Goal: Information Seeking & Learning: Check status

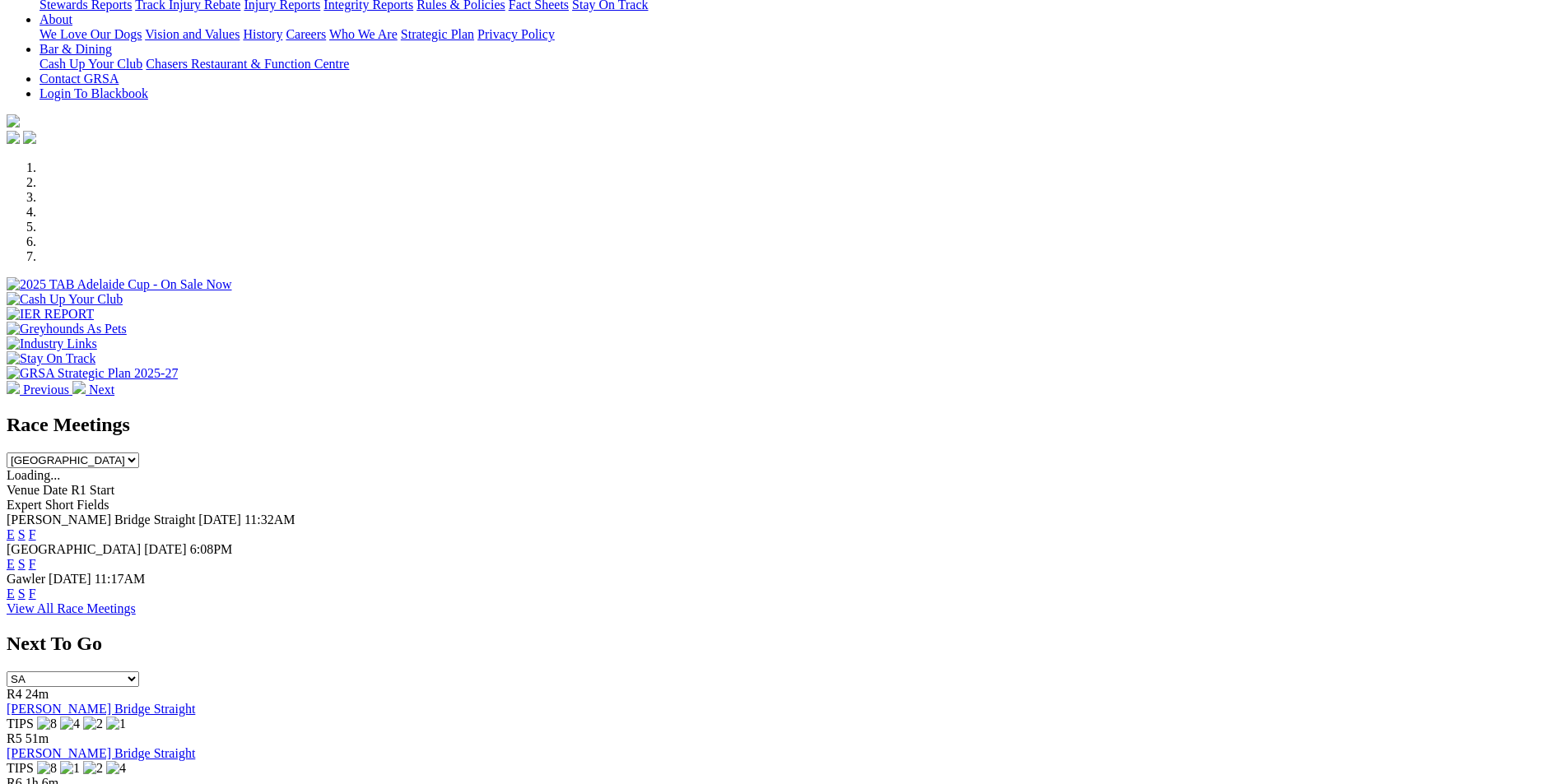
scroll to position [469, 0]
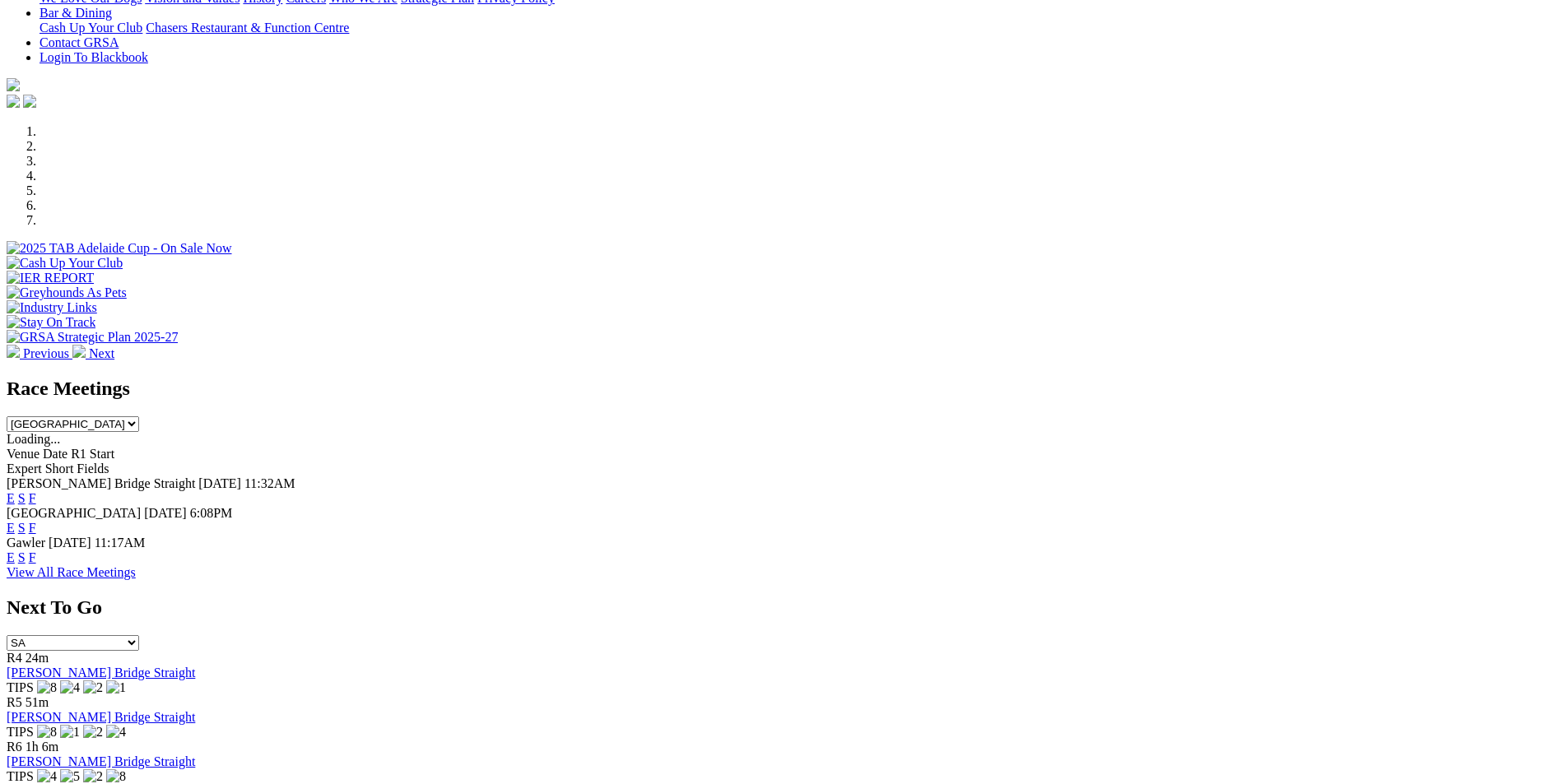
click at [36, 550] on link "F" at bounding box center [33, 556] width 8 height 14
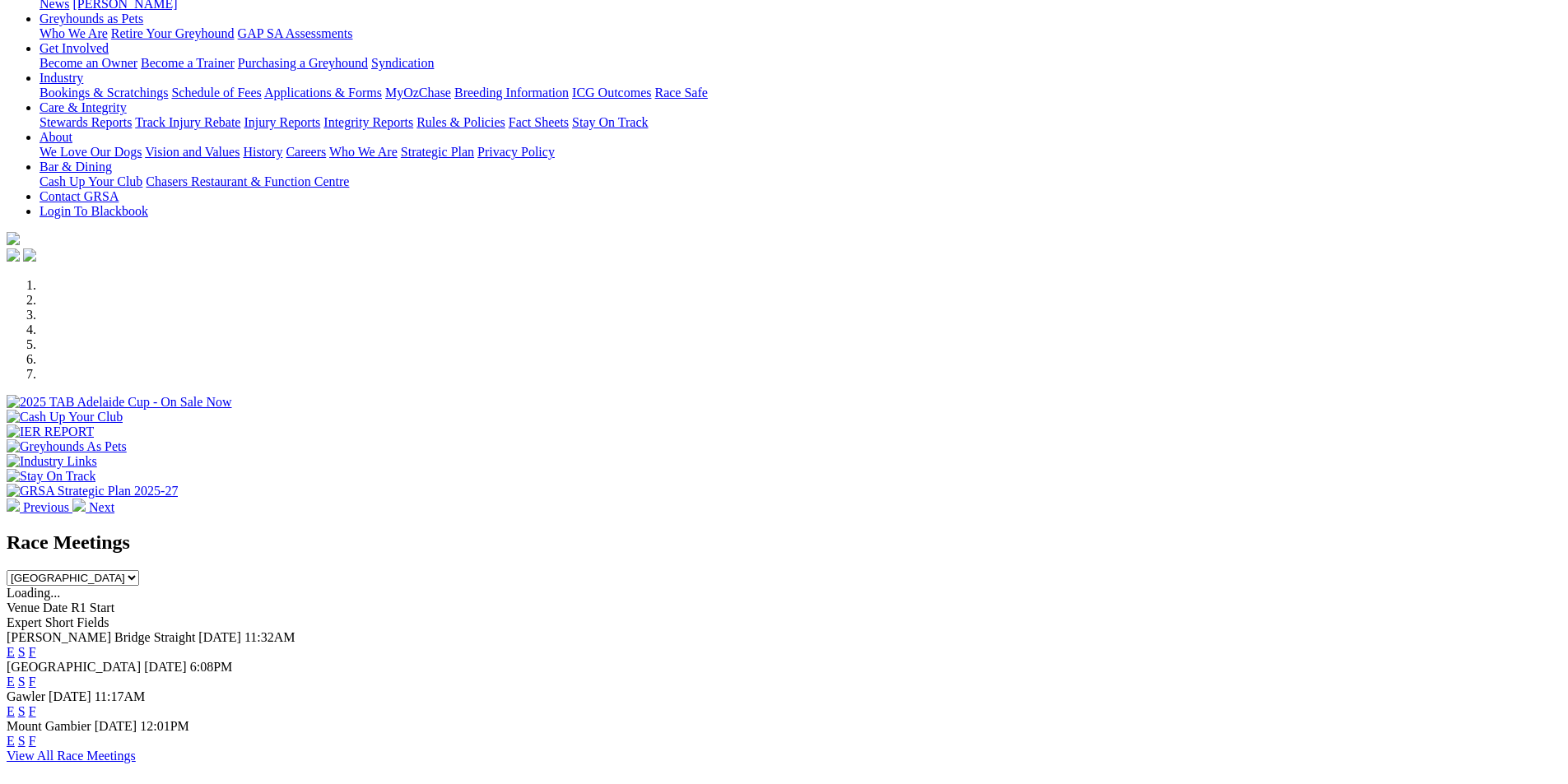
scroll to position [375, 0]
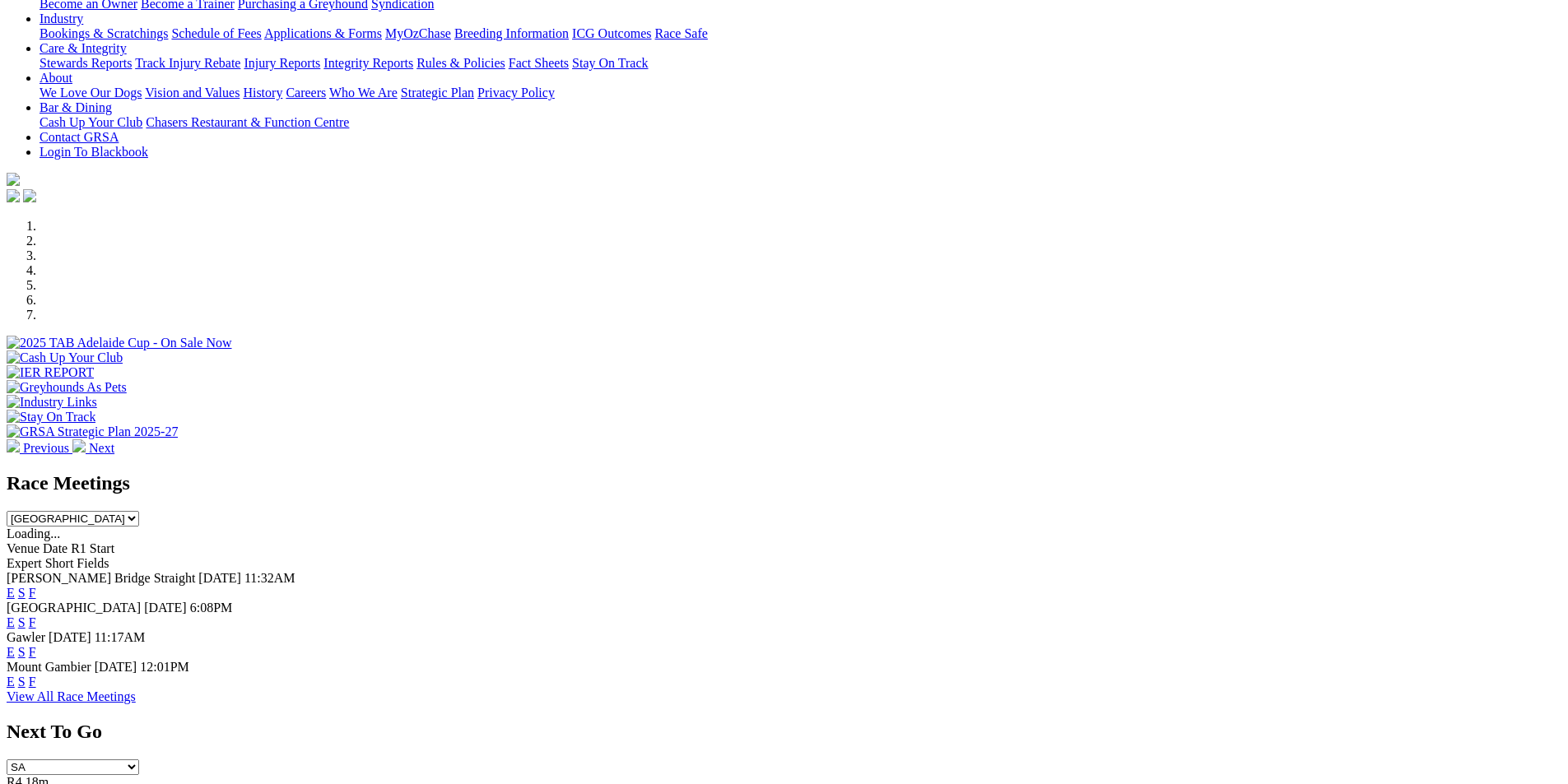
click at [36, 615] on link "F" at bounding box center [33, 621] width 8 height 14
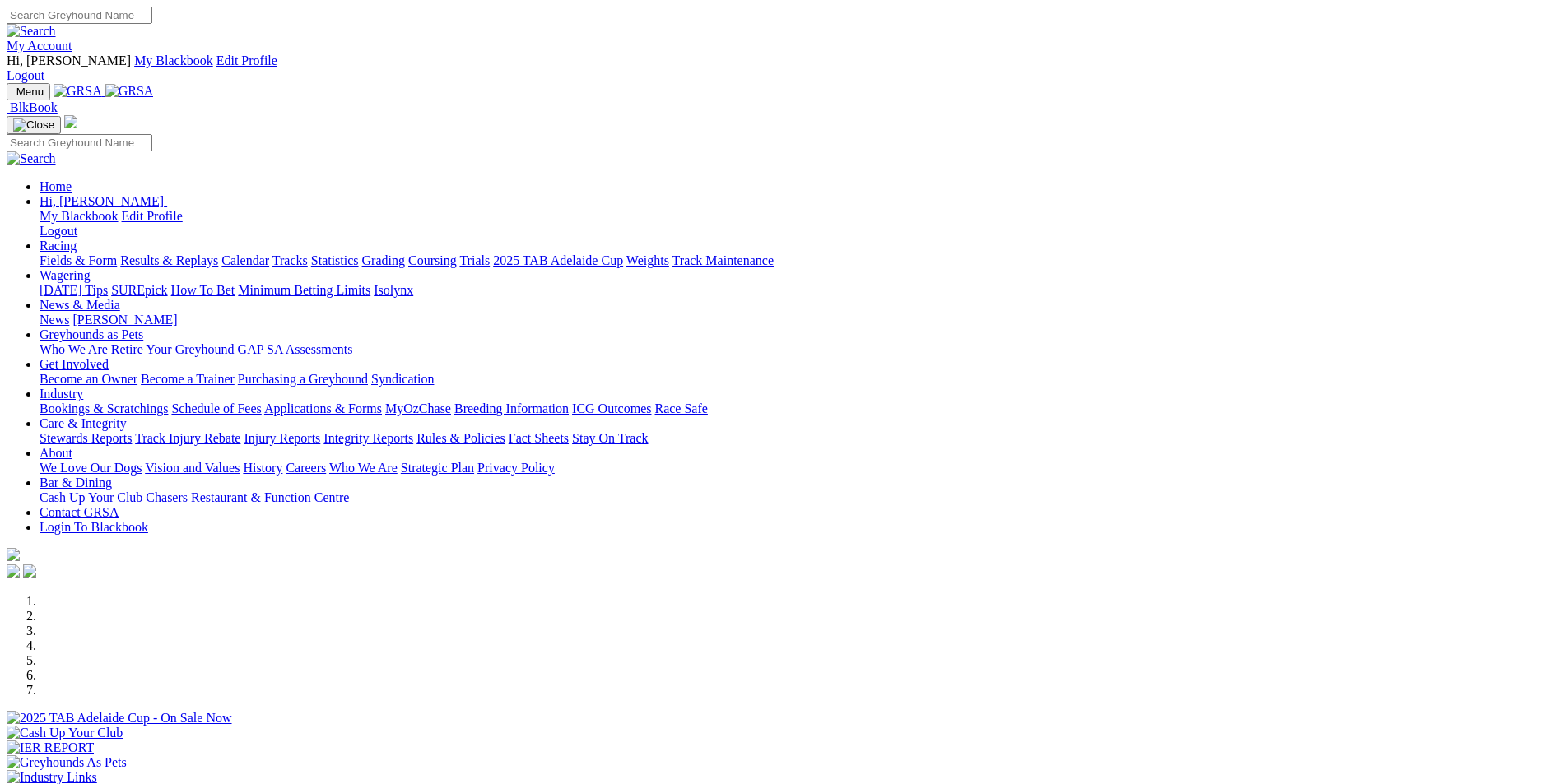
click at [218, 253] on link "Results & Replays" at bounding box center [169, 260] width 98 height 14
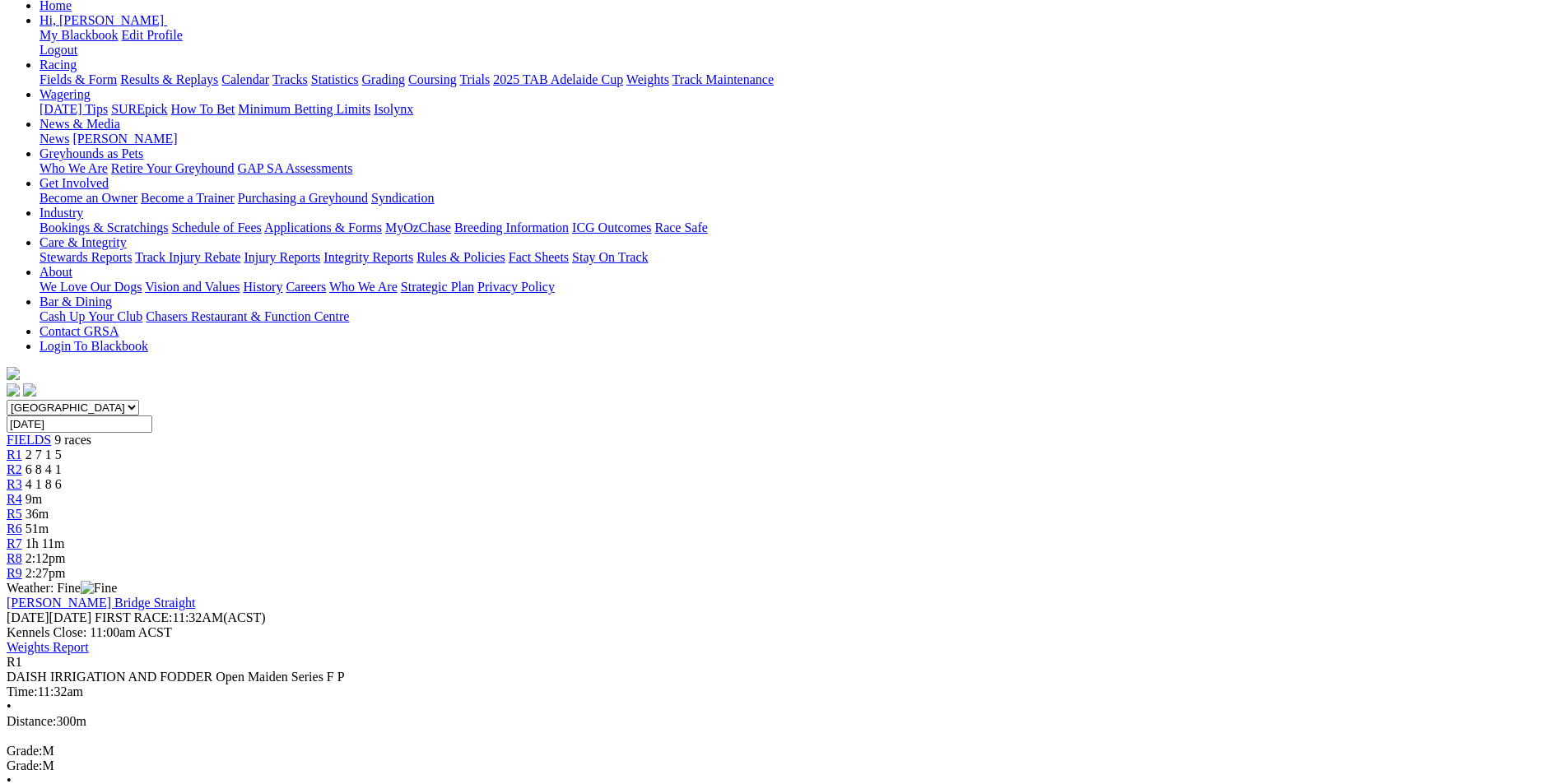
scroll to position [216, 0]
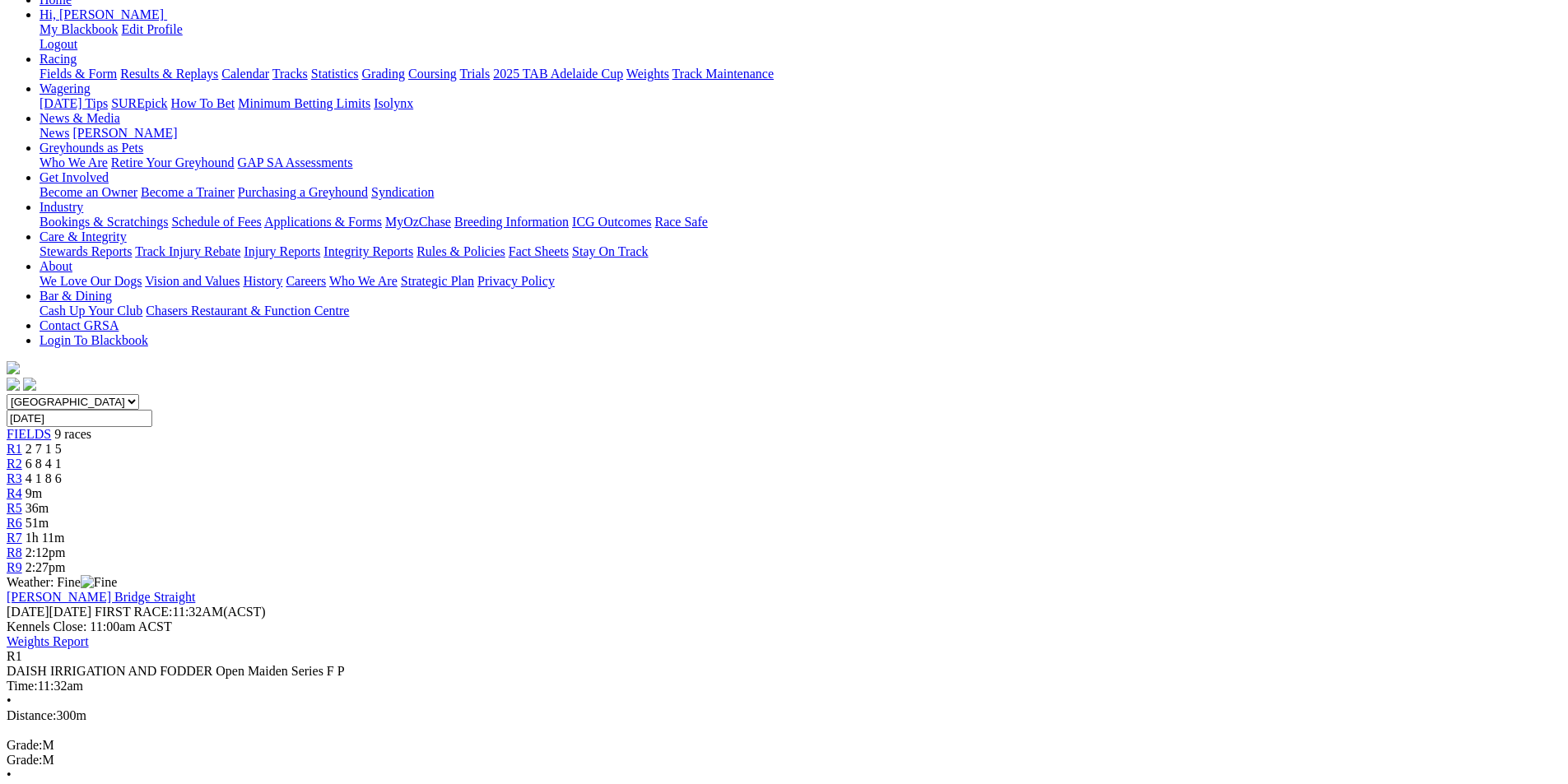
click at [62, 456] on span "6 8 4 1" at bounding box center [44, 463] width 36 height 14
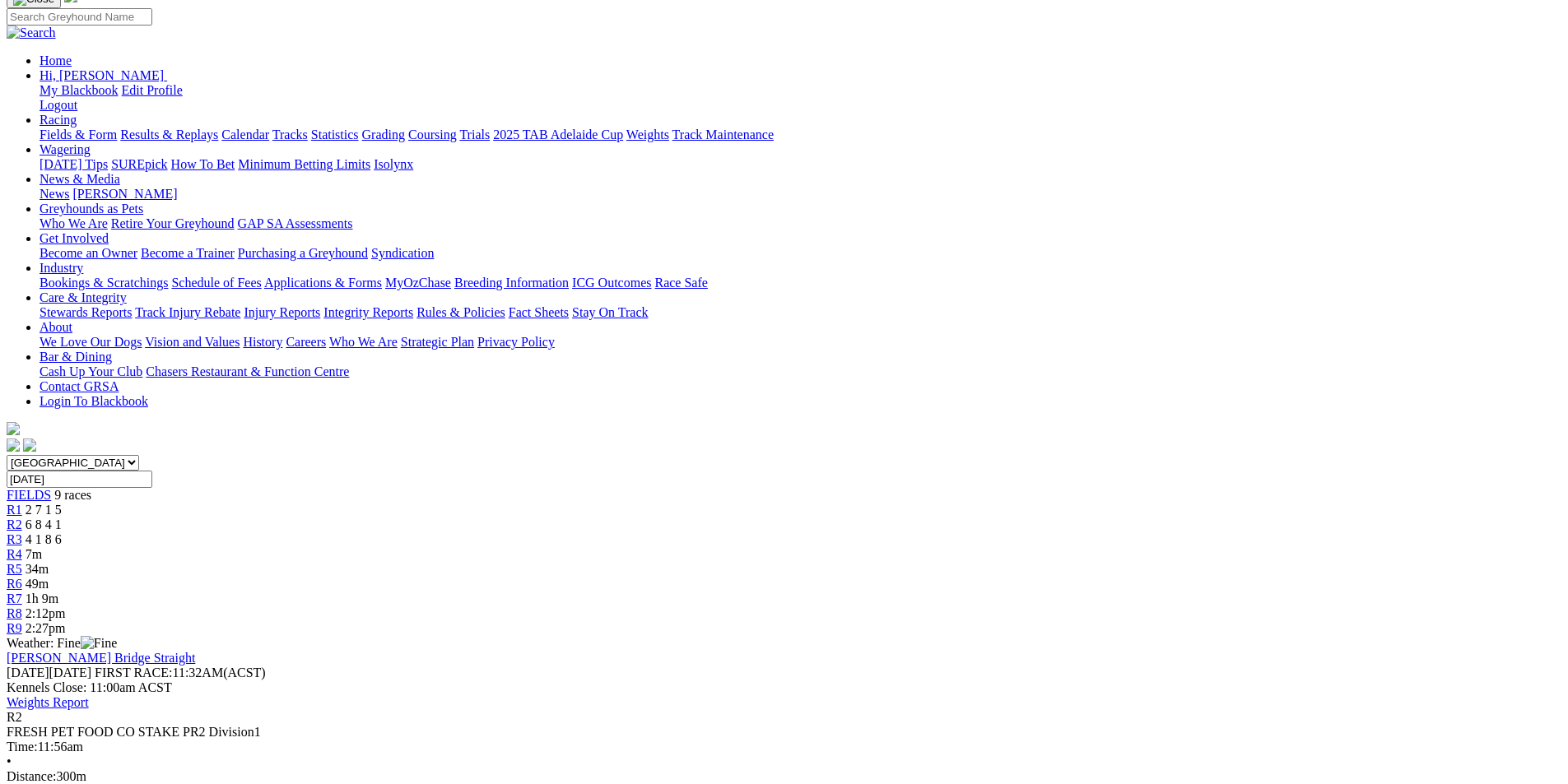
scroll to position [163, 0]
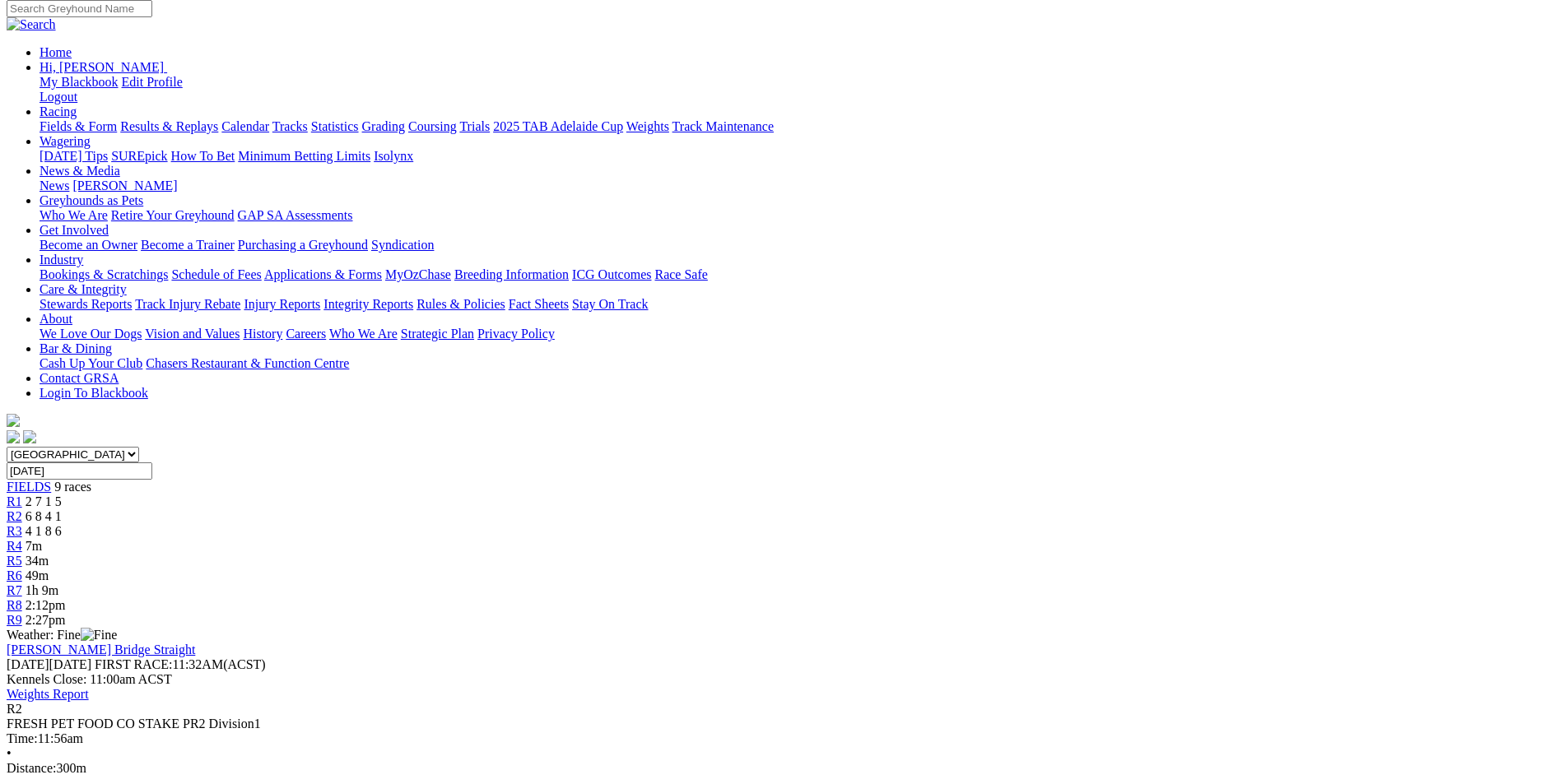
click at [62, 524] on span "4 1 8 6" at bounding box center [44, 531] width 36 height 14
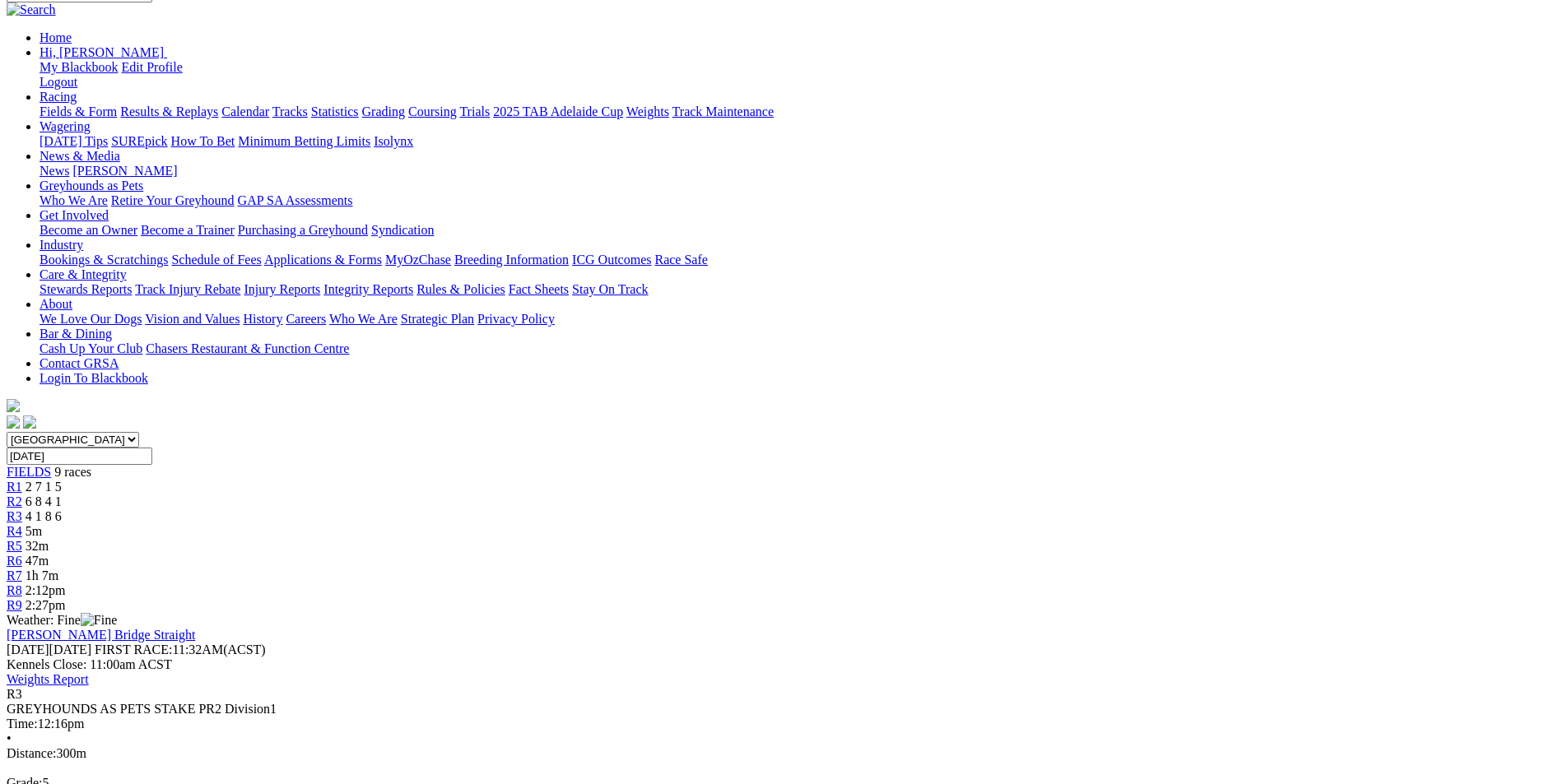
scroll to position [181, 0]
click at [62, 491] on span "6 8 4 1" at bounding box center [44, 498] width 36 height 14
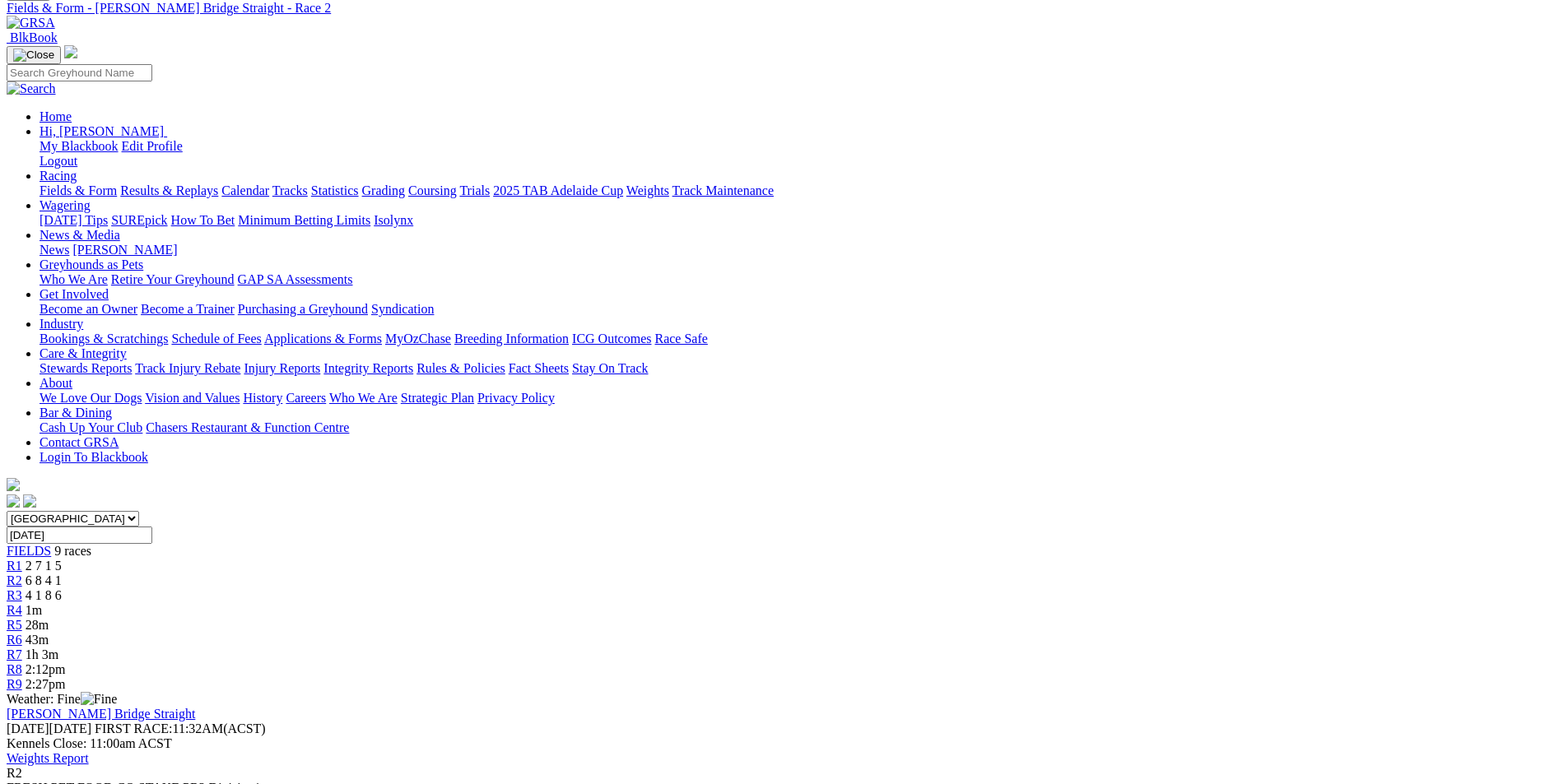
scroll to position [113, 0]
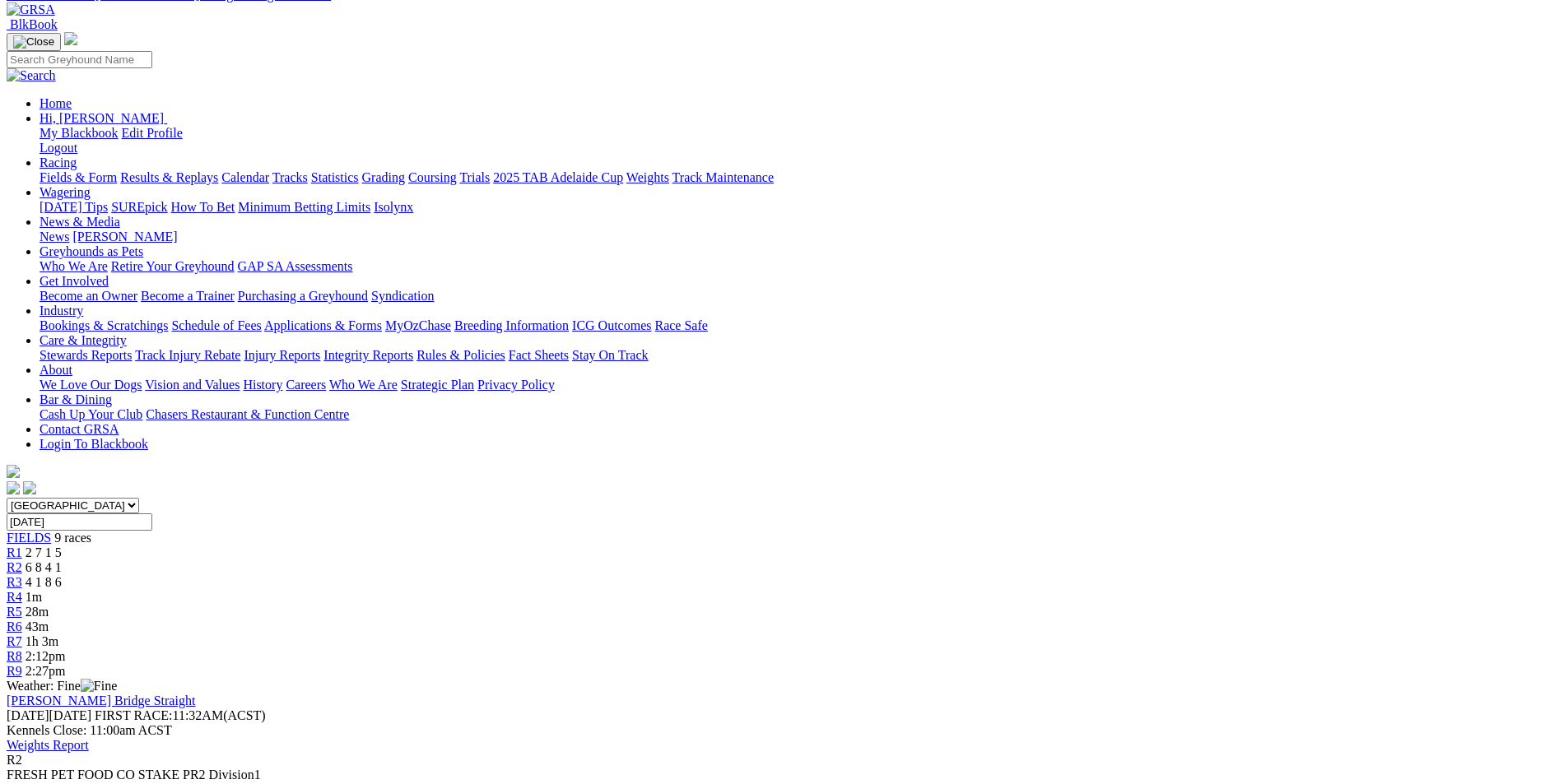
click at [62, 545] on span "2 7 1 5" at bounding box center [44, 552] width 36 height 14
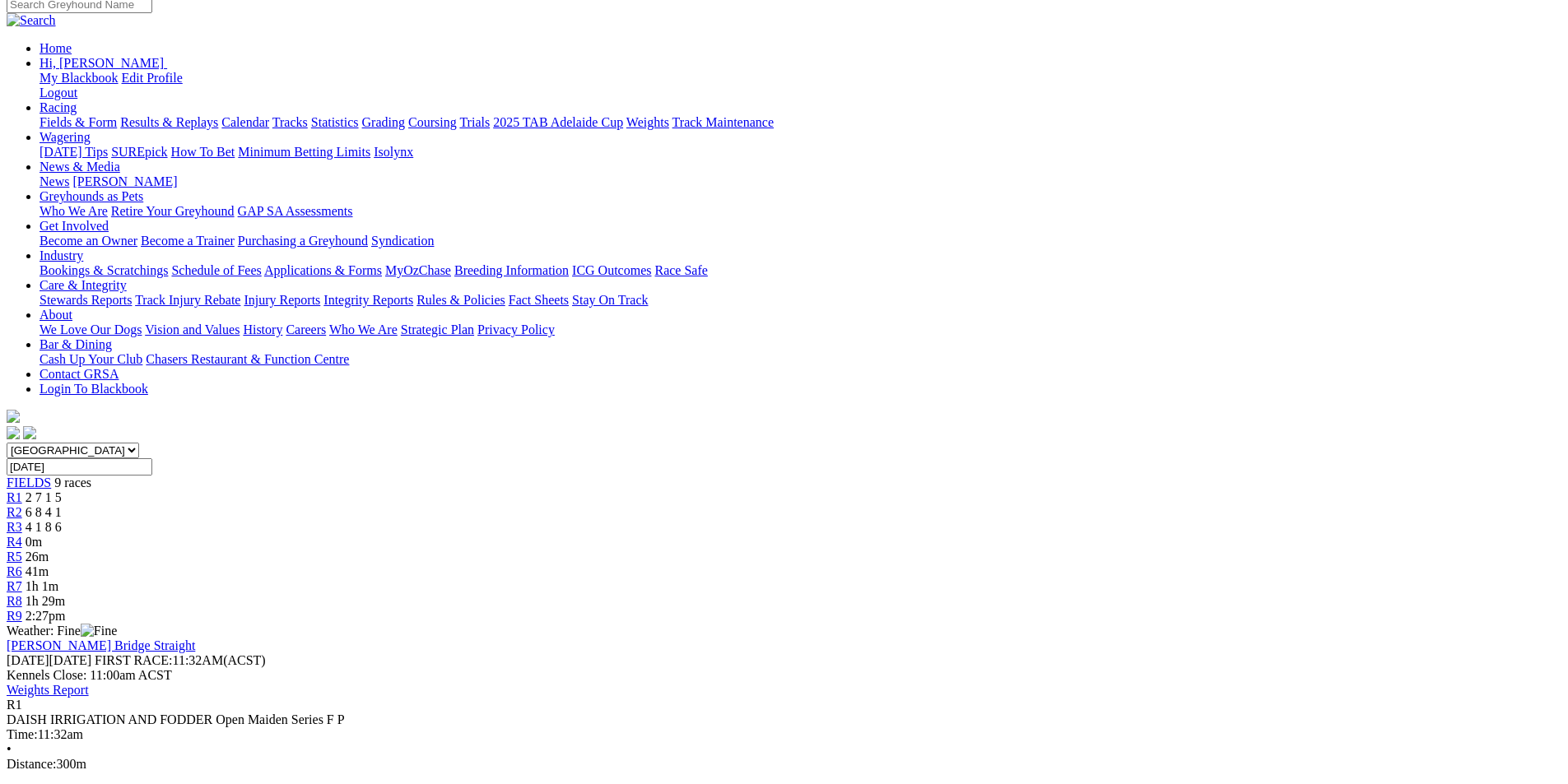
scroll to position [188, 0]
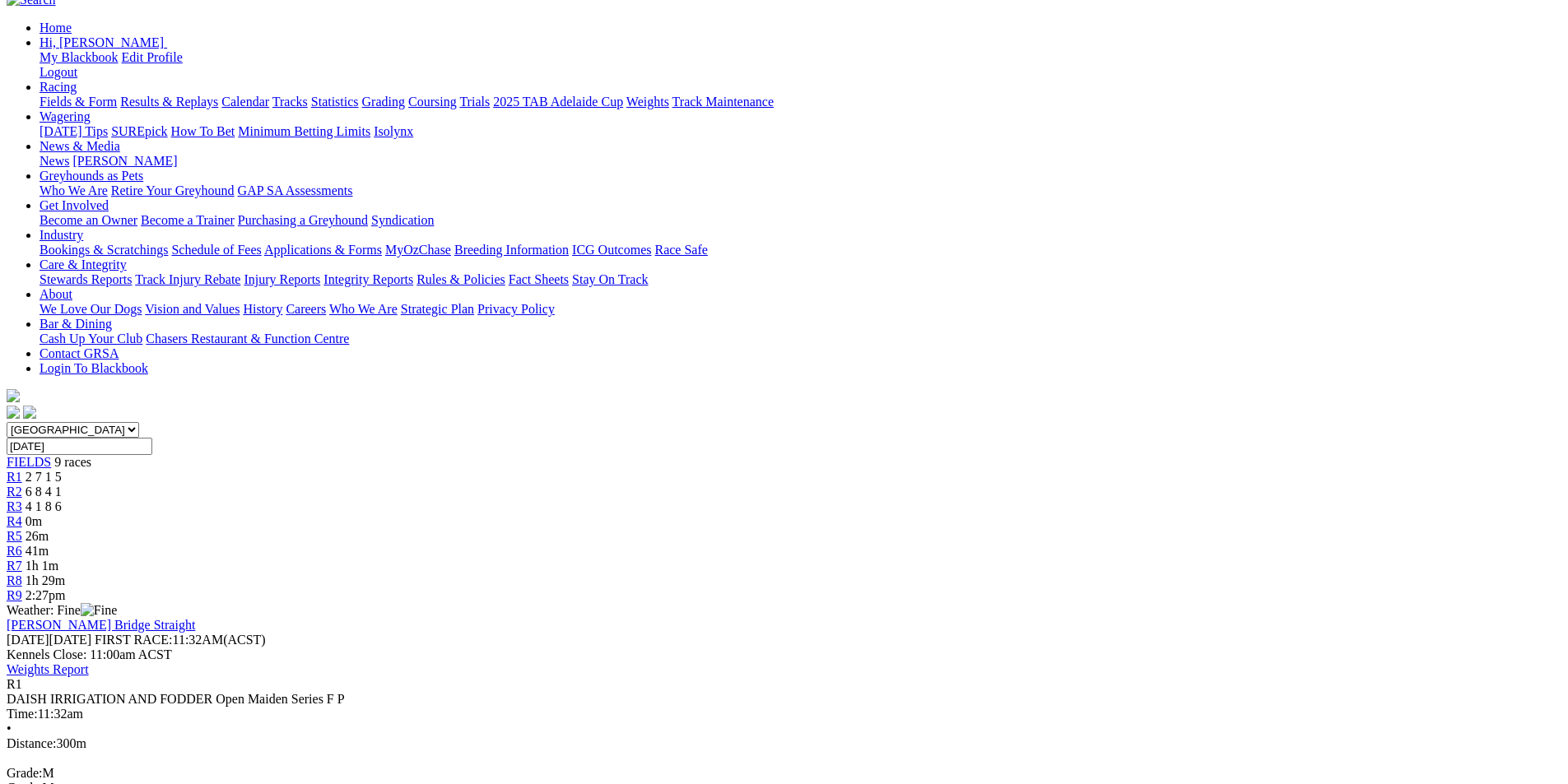
click at [62, 485] on span "6 8 4 1" at bounding box center [44, 491] width 36 height 14
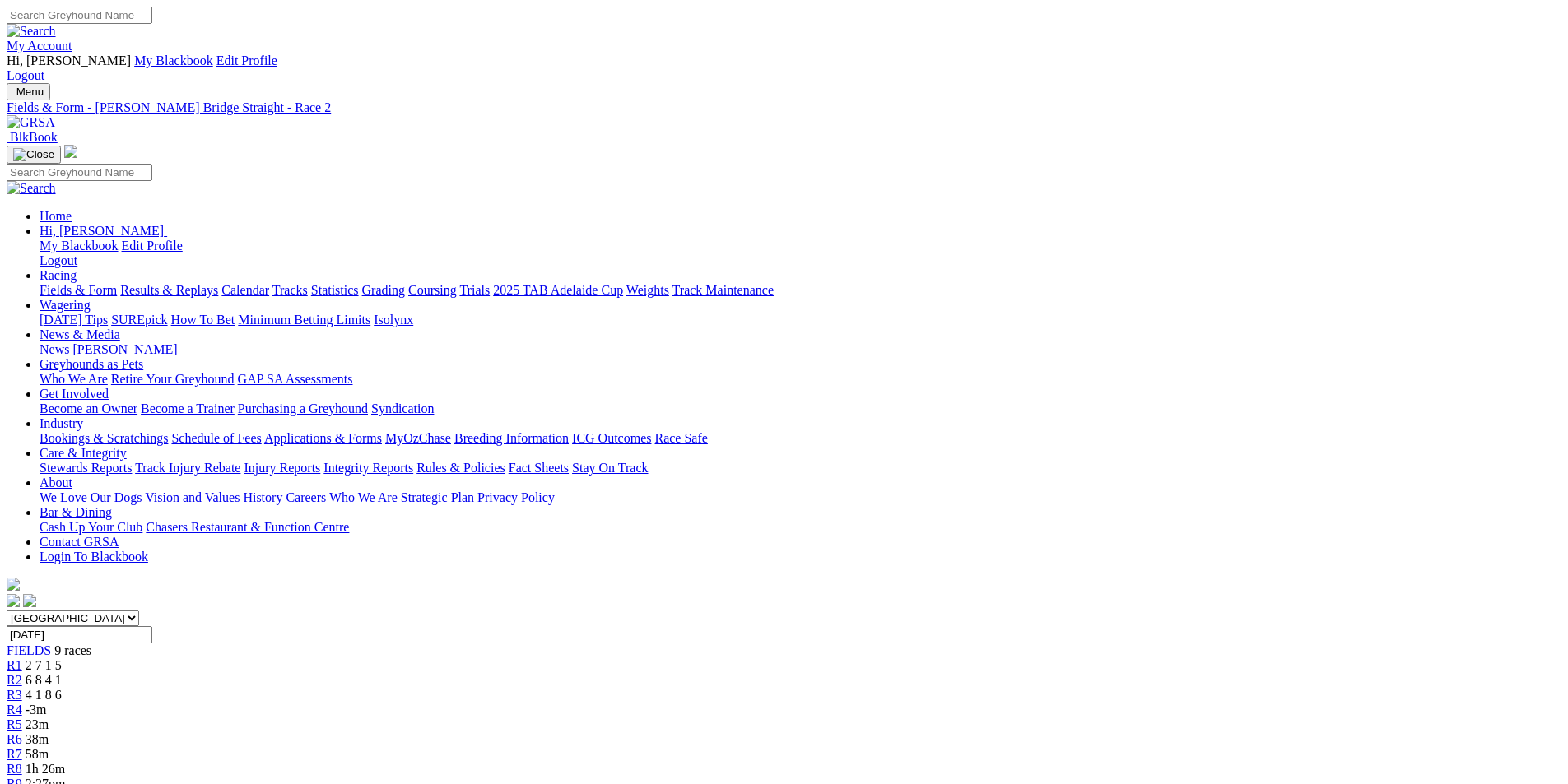
click at [62, 687] on span "4 1 8 6" at bounding box center [44, 694] width 36 height 14
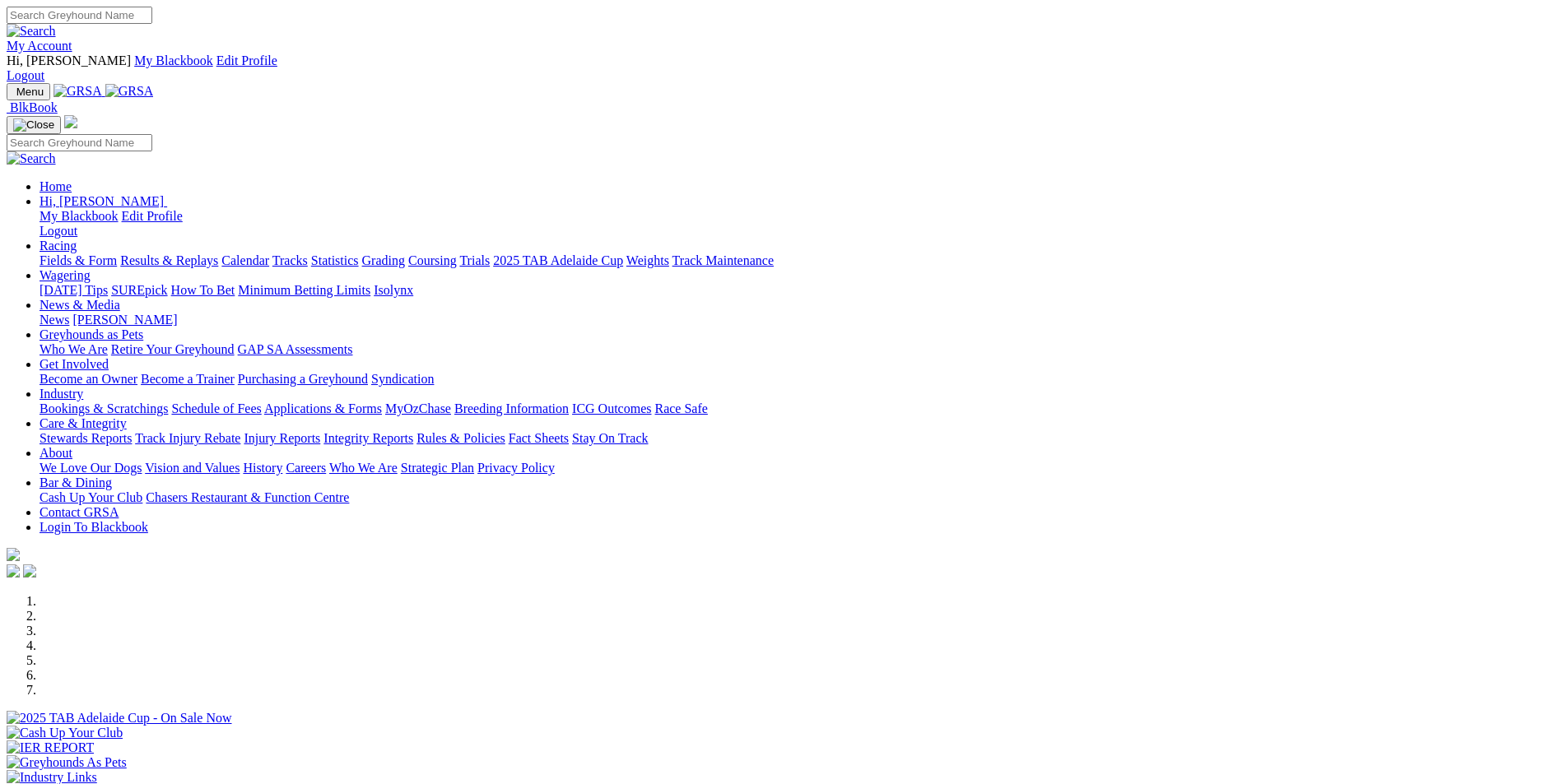
click at [77, 238] on link "Racing" at bounding box center [57, 245] width 37 height 14
click at [218, 253] on link "Results & Replays" at bounding box center [169, 260] width 98 height 14
